Goal: Information Seeking & Learning: Check status

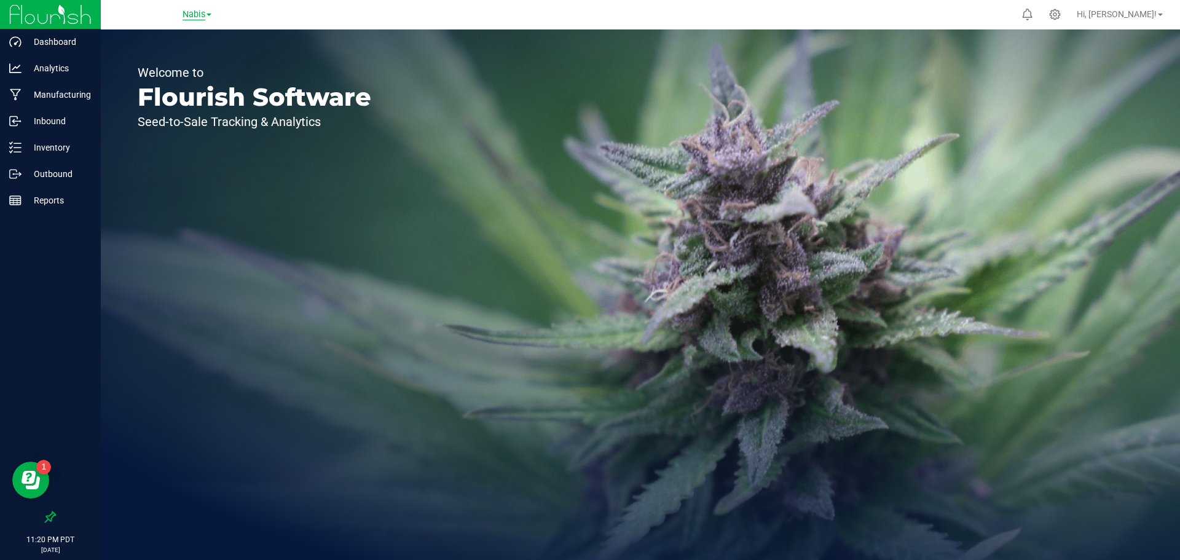
click at [196, 18] on span "Nabis" at bounding box center [194, 14] width 23 height 11
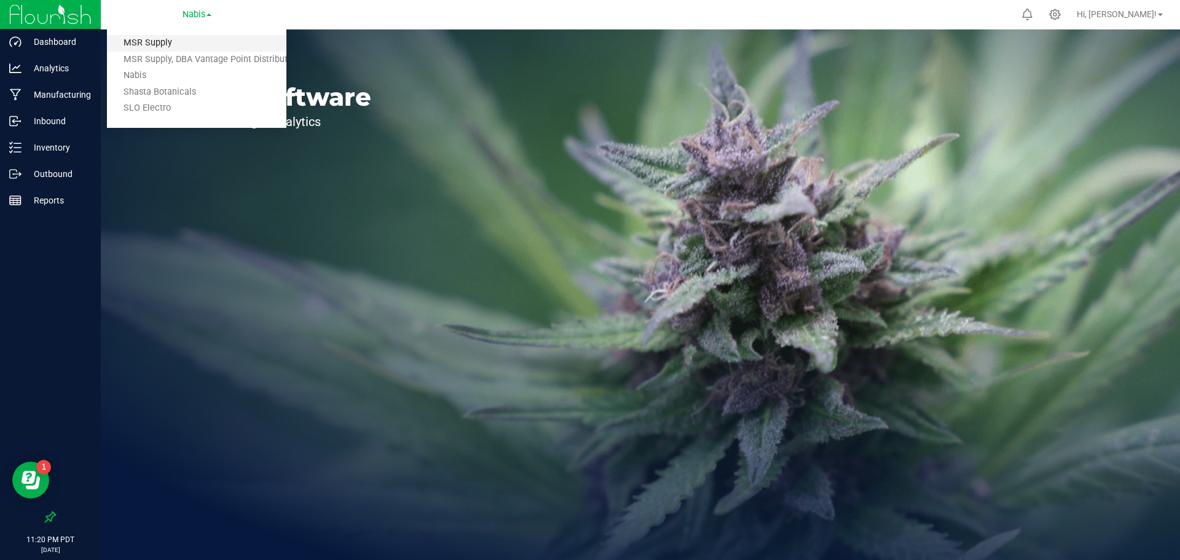
click at [191, 38] on link "MSR Supply" at bounding box center [197, 43] width 180 height 17
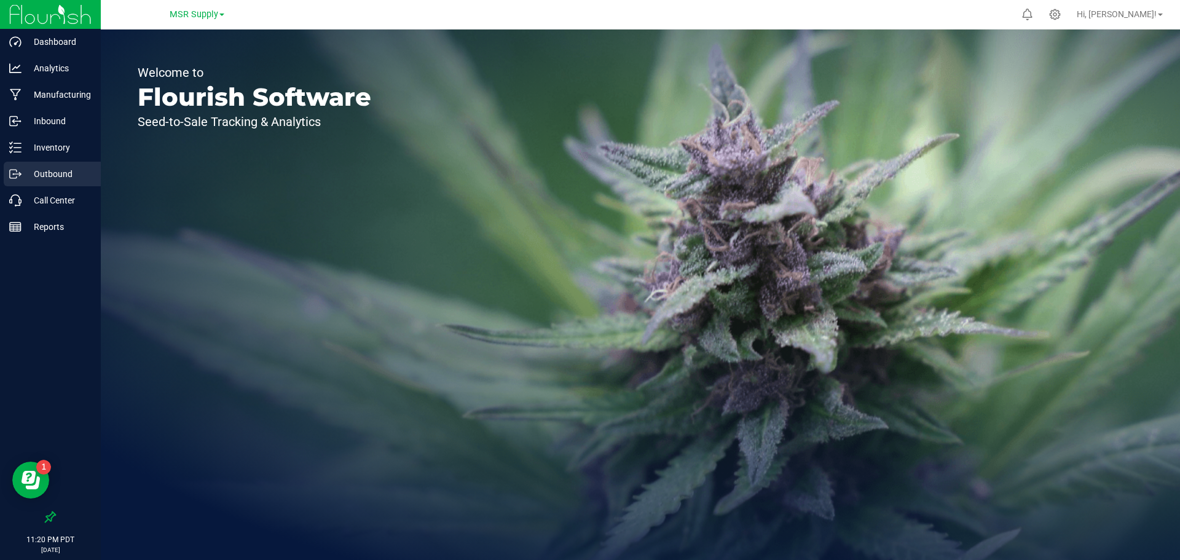
click at [59, 176] on p "Outbound" at bounding box center [59, 174] width 74 height 15
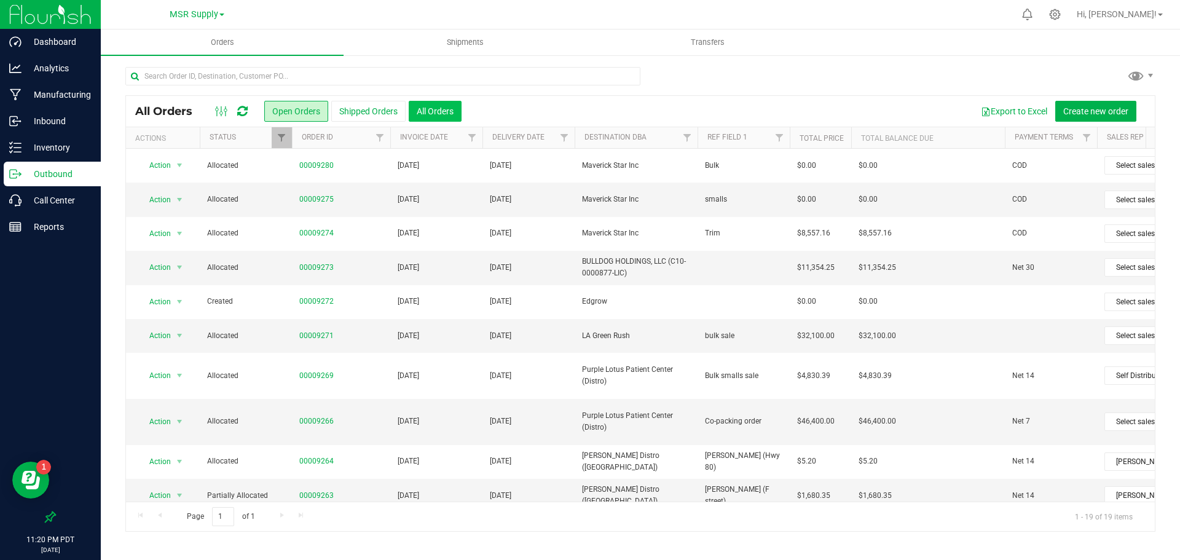
click at [440, 104] on button "All Orders" at bounding box center [435, 111] width 53 height 21
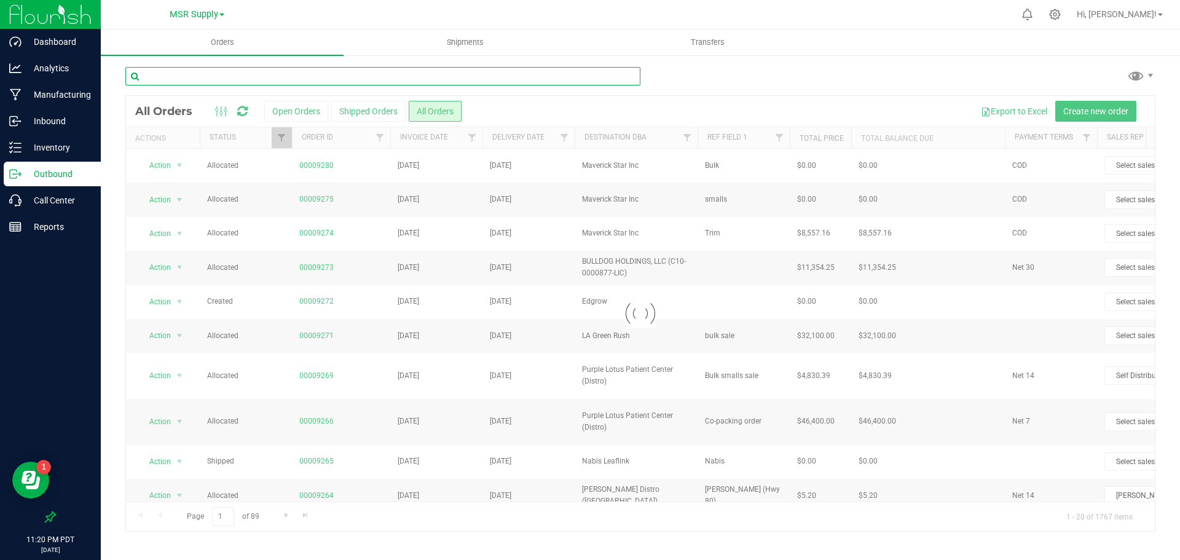
click at [499, 73] on input "text" at bounding box center [382, 76] width 515 height 18
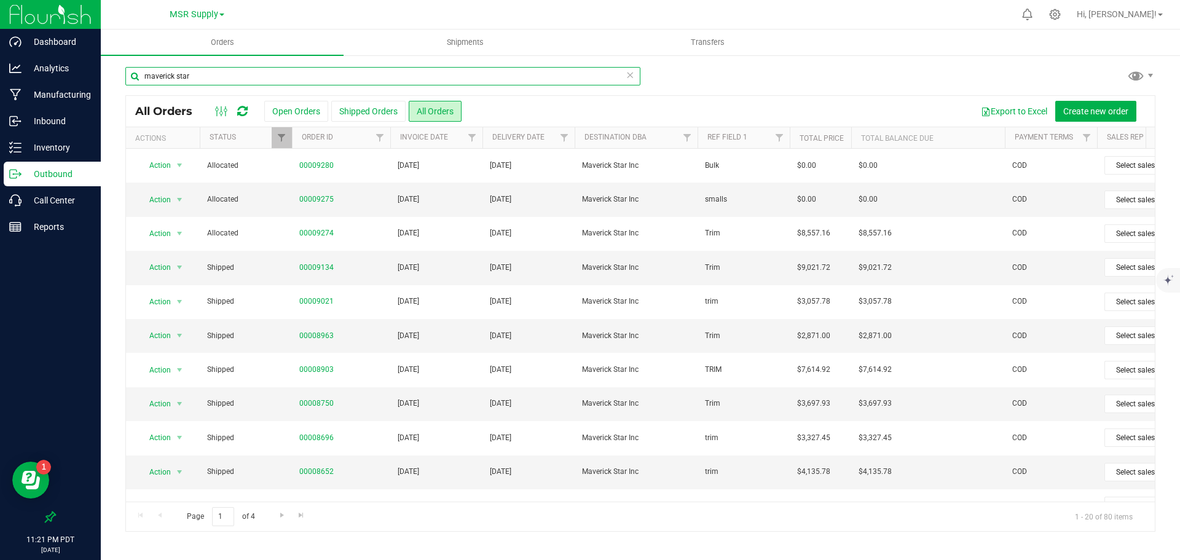
click at [348, 76] on input "maverick star" at bounding box center [382, 76] width 515 height 18
type input "m"
type input "c"
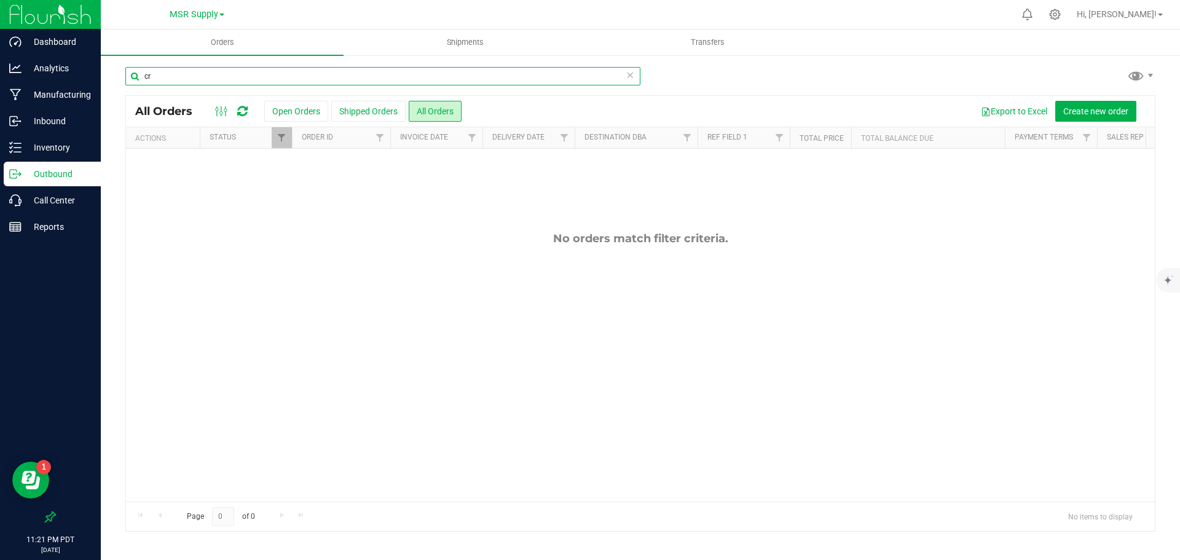
type input "c"
type input "CCM"
click at [348, 76] on input "CCM" at bounding box center [382, 76] width 515 height 18
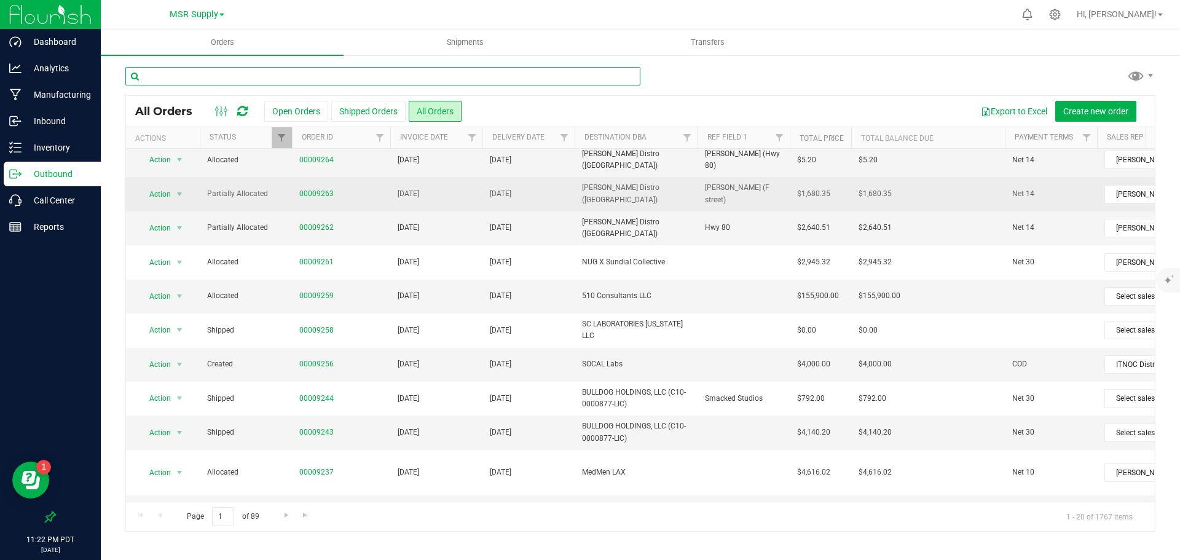
scroll to position [337, 0]
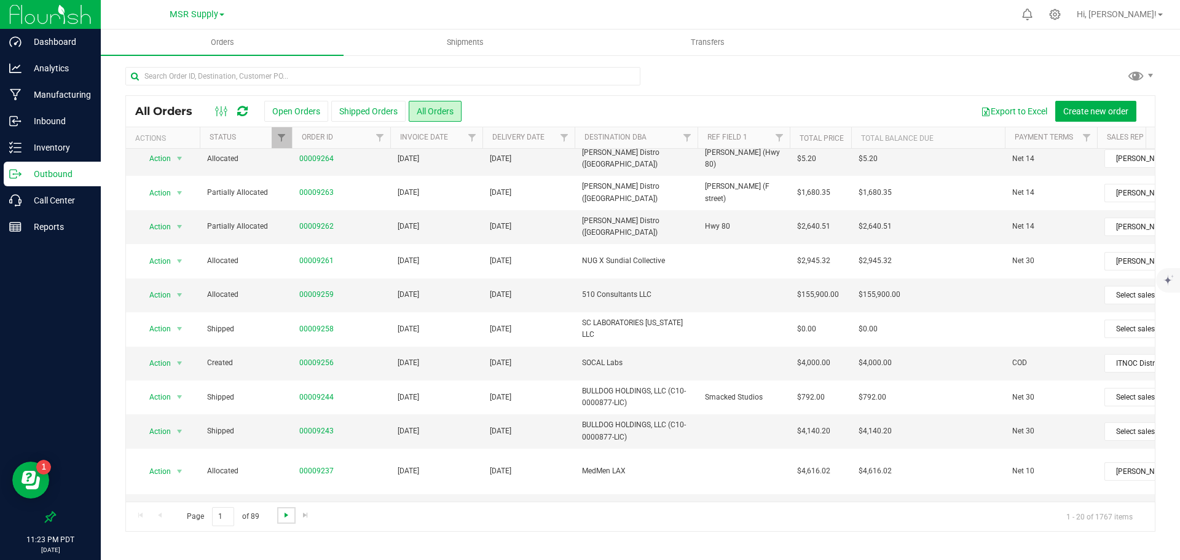
click at [283, 513] on span "Go to the next page" at bounding box center [287, 515] width 10 height 10
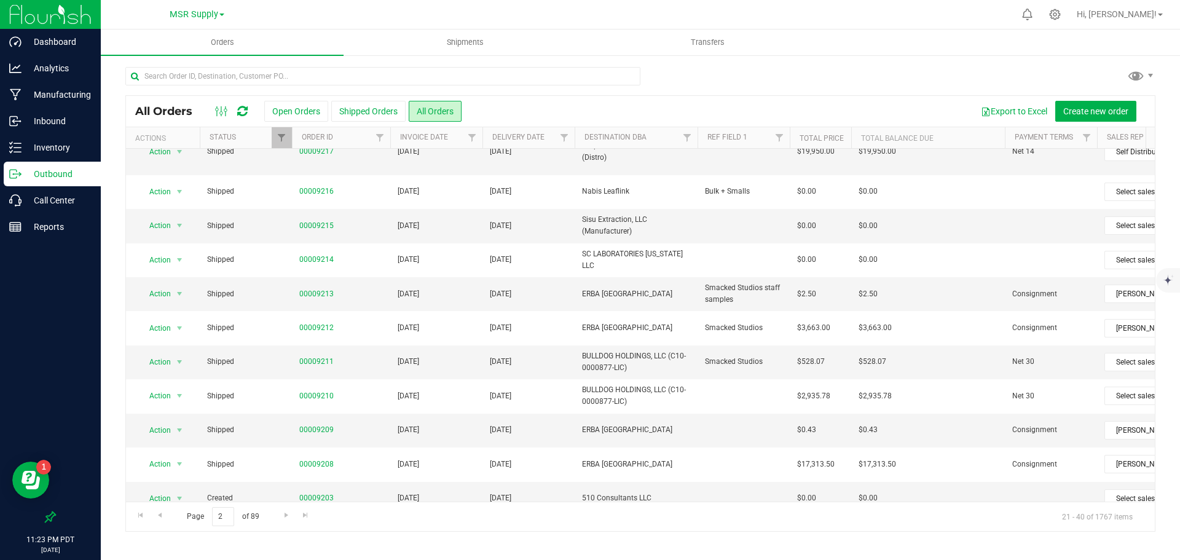
scroll to position [124, 0]
click at [356, 73] on input "text" at bounding box center [382, 76] width 515 height 18
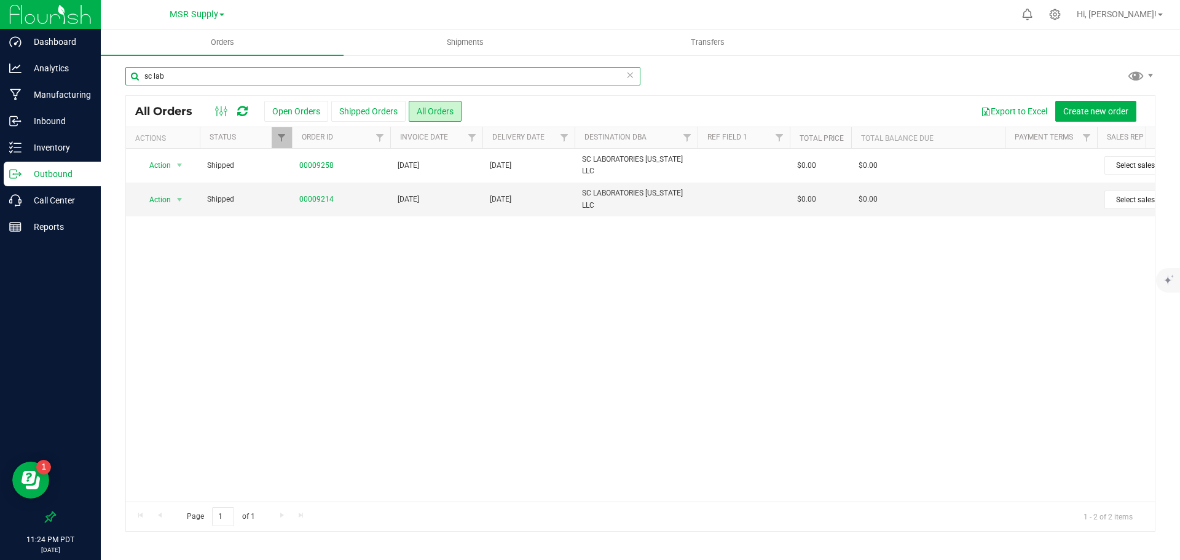
type input "sc lab"
click at [631, 73] on icon at bounding box center [630, 74] width 9 height 15
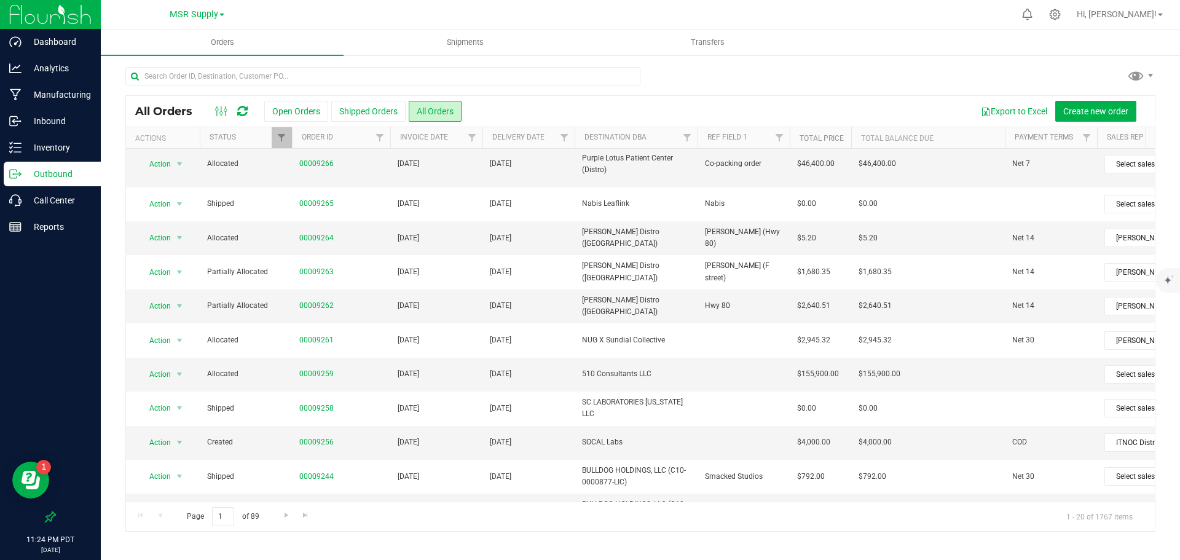
scroll to position [258, 0]
